Goal: Information Seeking & Learning: Understand process/instructions

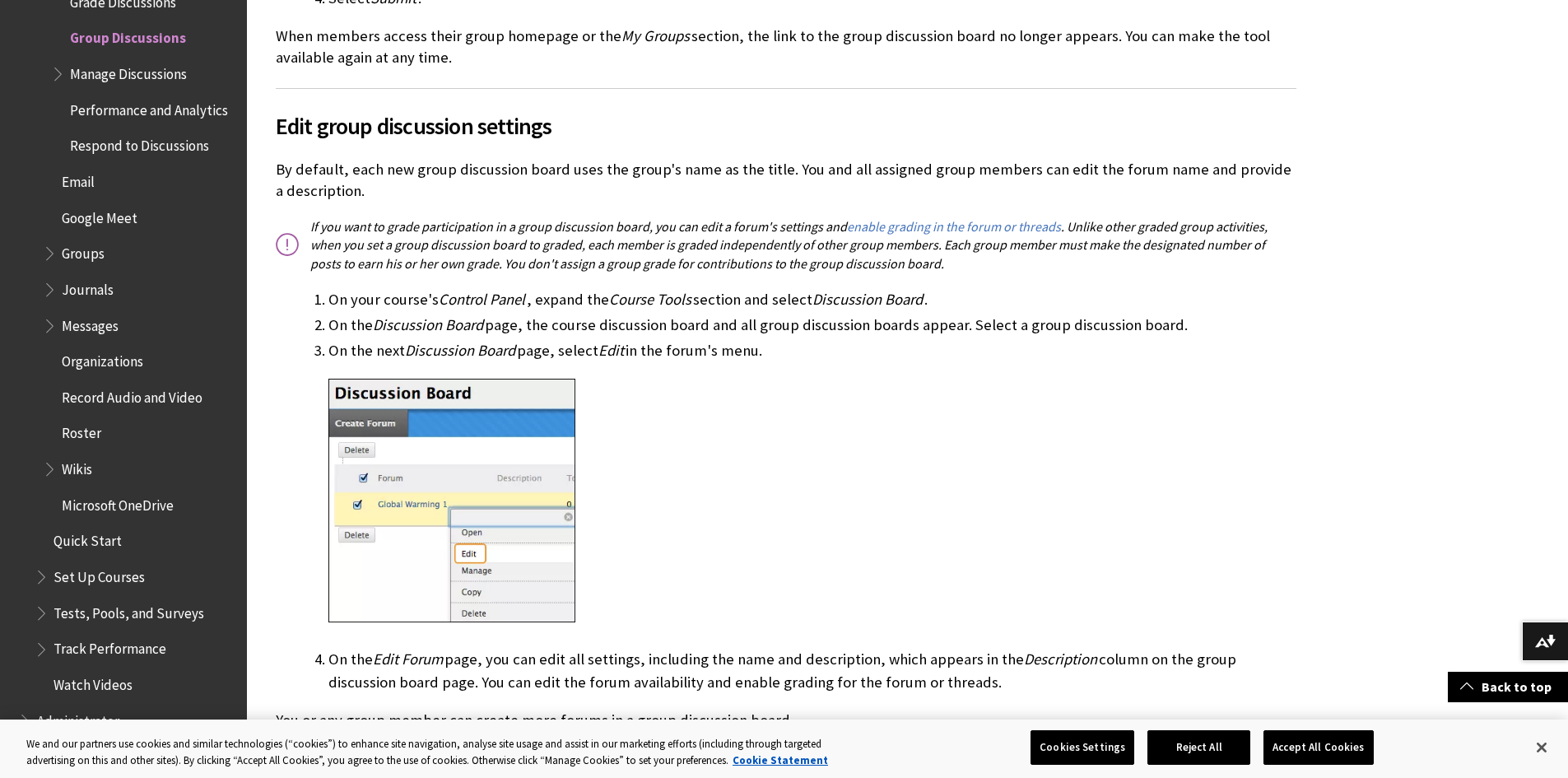
scroll to position [2049, 0]
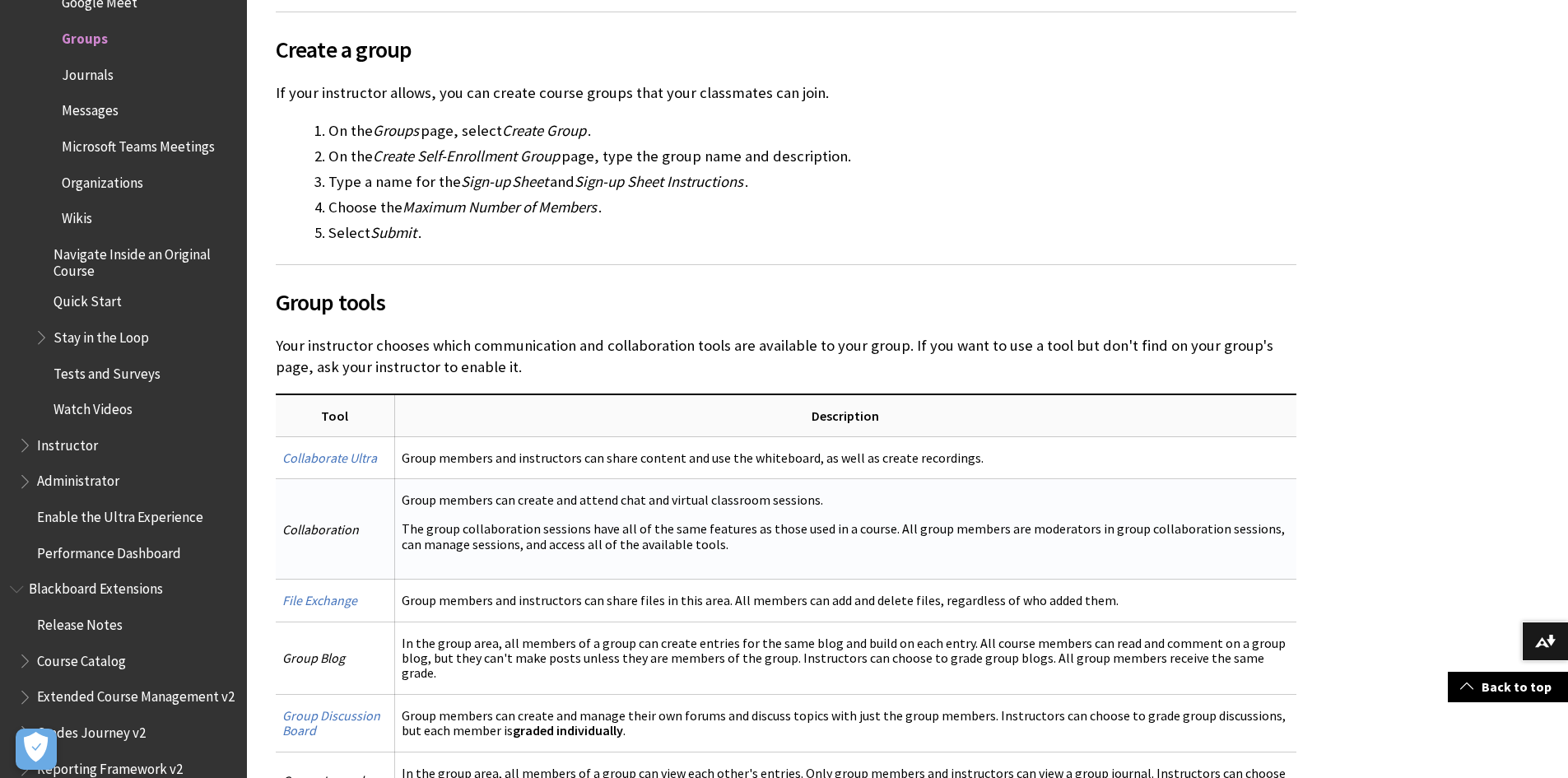
scroll to position [2717, 0]
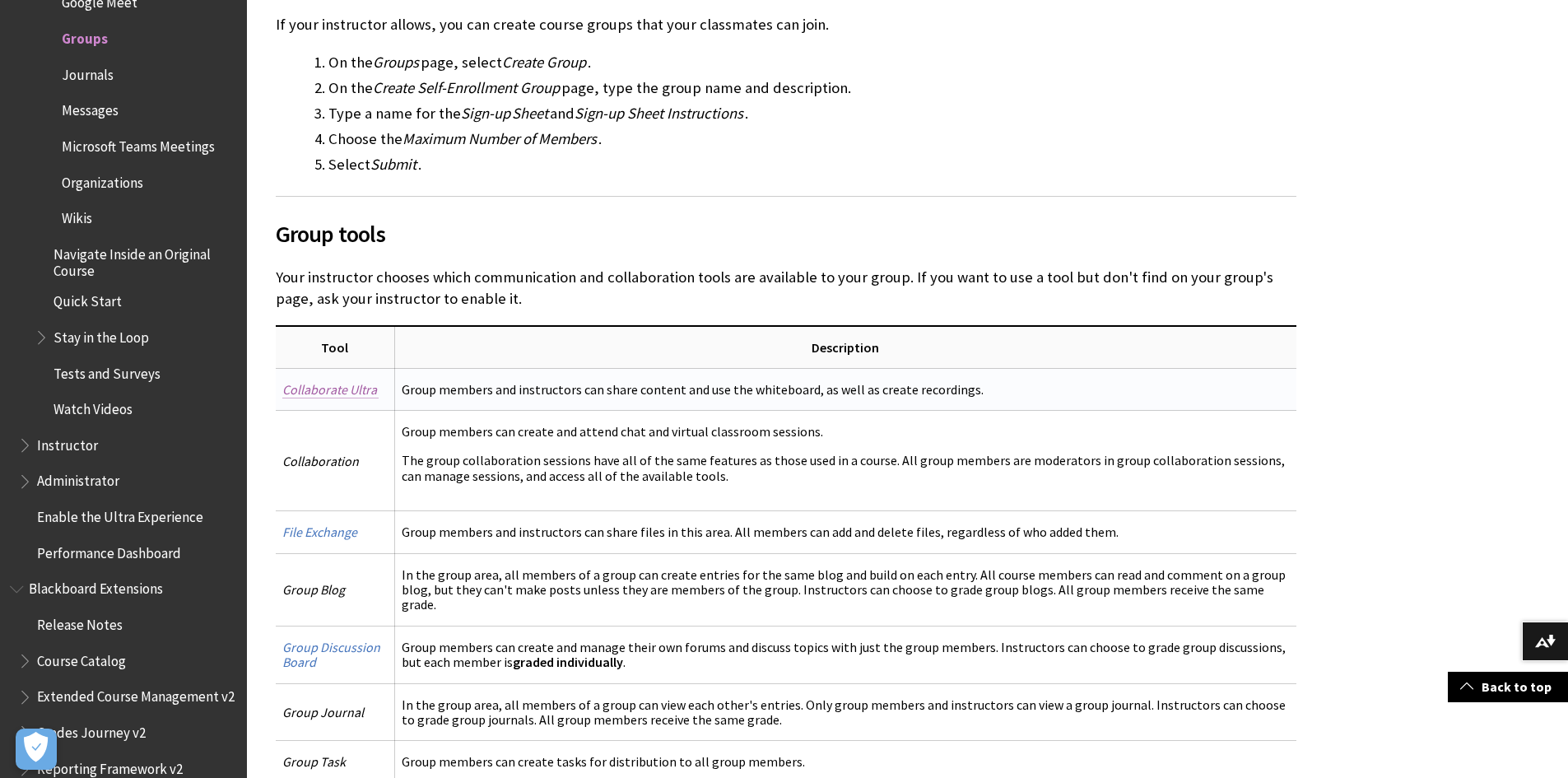
click at [363, 392] on span "Collaborate Ultra" at bounding box center [329, 389] width 95 height 16
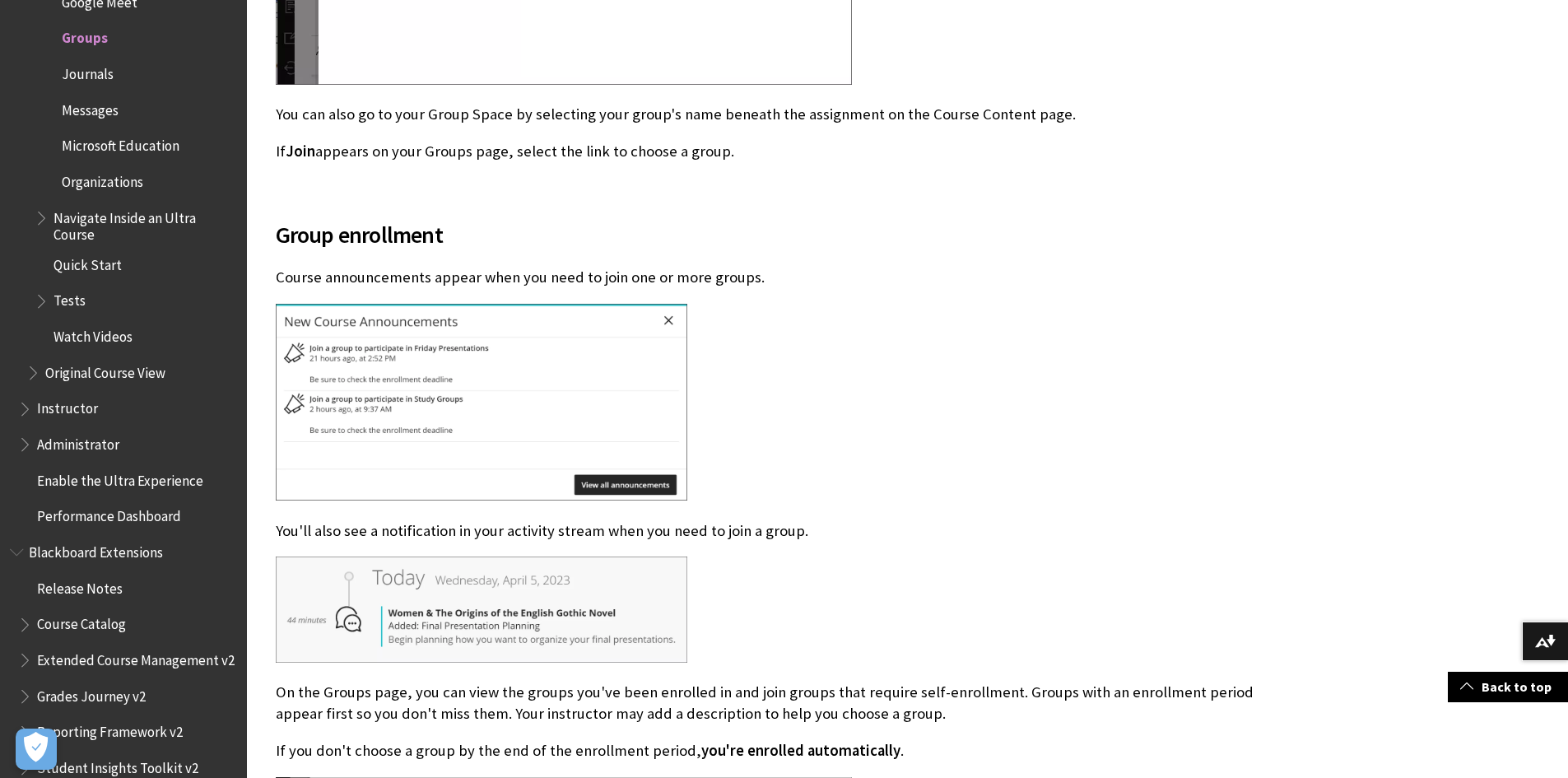
scroll to position [1976, 0]
